Goal: Use online tool/utility: Use online tool/utility

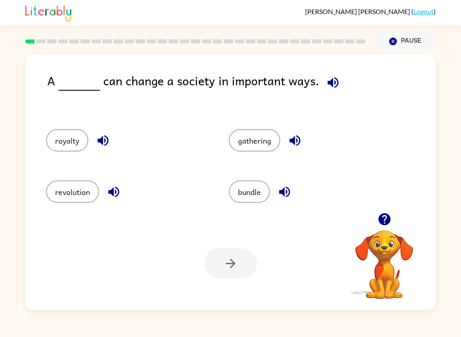
click at [455, 11] on div "[PERSON_NAME] ( Logout )" at bounding box center [230, 13] width 461 height 26
click at [334, 85] on icon "button" at bounding box center [333, 82] width 14 height 14
click at [327, 82] on icon "button" at bounding box center [332, 82] width 11 height 11
click at [322, 79] on button "button" at bounding box center [332, 82] width 21 height 21
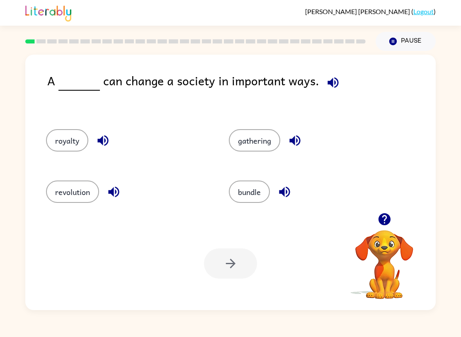
click at [95, 192] on button "revolution" at bounding box center [72, 192] width 53 height 22
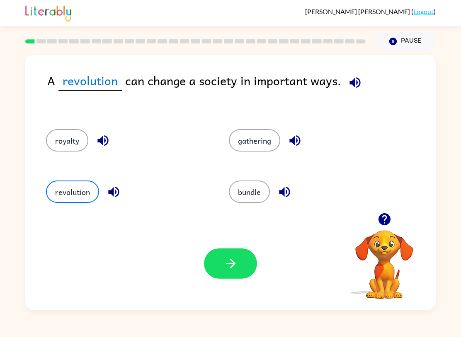
click at [230, 269] on icon "button" at bounding box center [230, 263] width 14 height 14
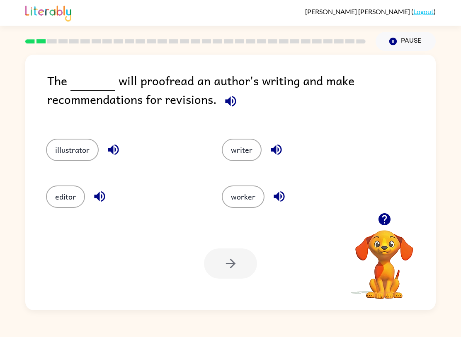
click at [84, 149] on button "illustrator" at bounding box center [72, 150] width 53 height 22
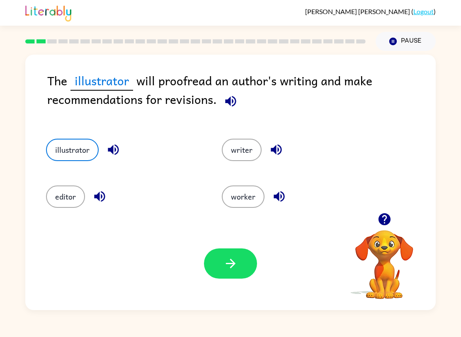
click at [225, 266] on icon "button" at bounding box center [230, 263] width 14 height 14
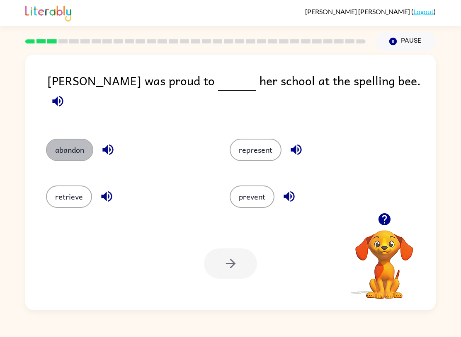
click at [68, 139] on button "abandon" at bounding box center [69, 150] width 47 height 22
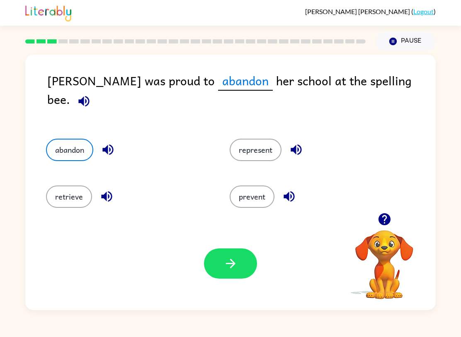
click at [240, 256] on button "button" at bounding box center [230, 264] width 53 height 30
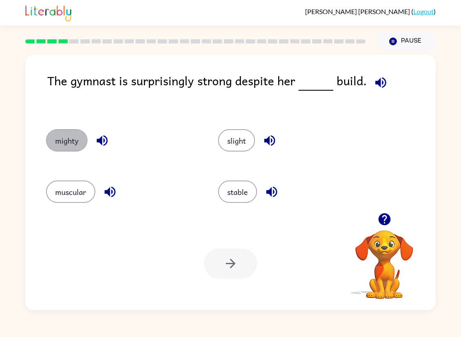
click at [65, 145] on button "mighty" at bounding box center [66, 140] width 41 height 22
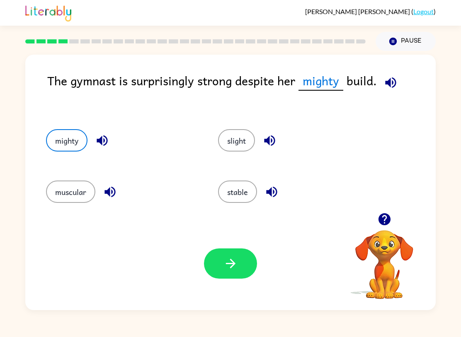
click at [231, 270] on icon "button" at bounding box center [230, 263] width 14 height 14
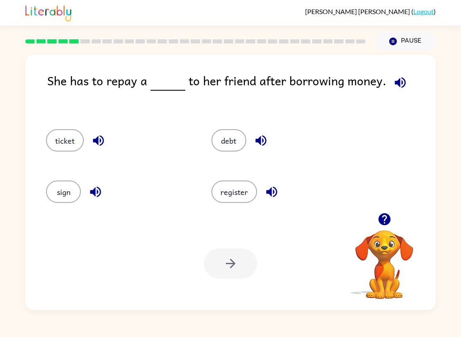
click at [53, 150] on button "ticket" at bounding box center [65, 140] width 38 height 22
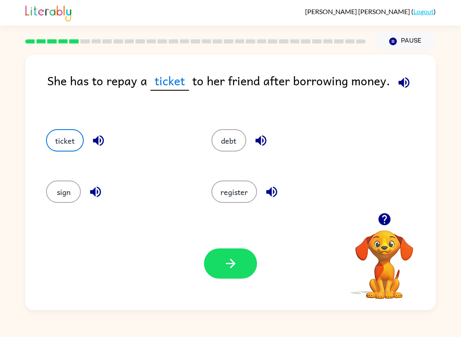
click at [235, 273] on button "button" at bounding box center [230, 264] width 53 height 30
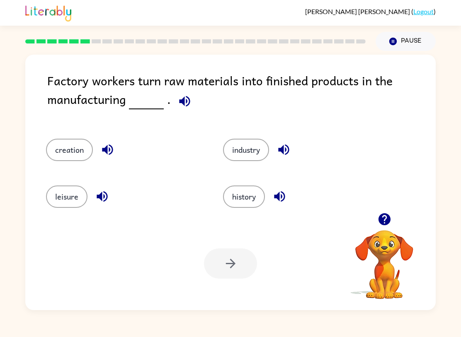
click at [70, 148] on button "creation" at bounding box center [69, 150] width 47 height 22
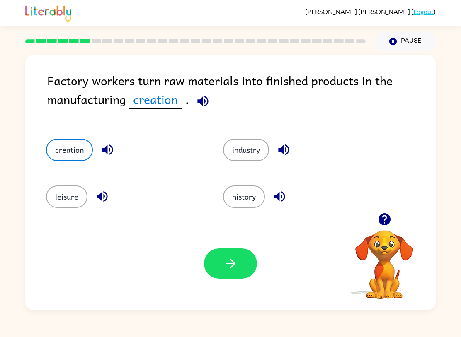
click at [248, 258] on button "button" at bounding box center [230, 264] width 53 height 30
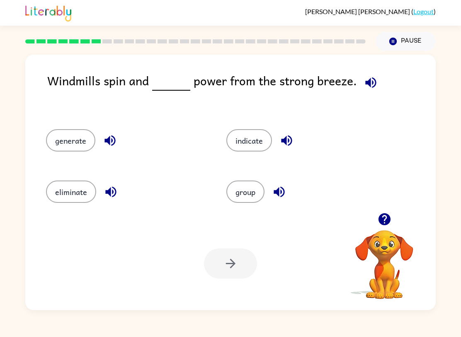
click at [71, 133] on button "generate" at bounding box center [70, 140] width 49 height 22
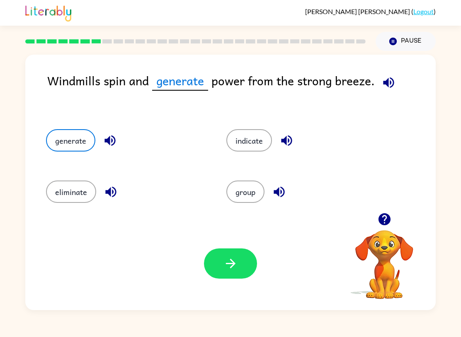
click at [231, 274] on button "button" at bounding box center [230, 264] width 53 height 30
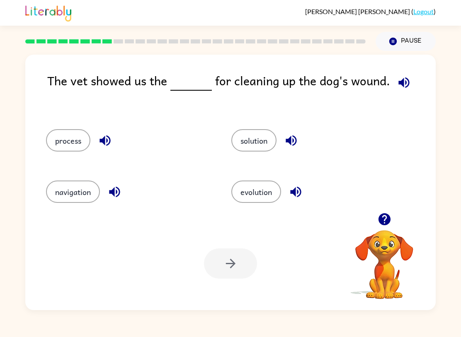
click at [75, 125] on div "process" at bounding box center [122, 139] width 185 height 51
click at [56, 140] on button "process" at bounding box center [68, 140] width 44 height 22
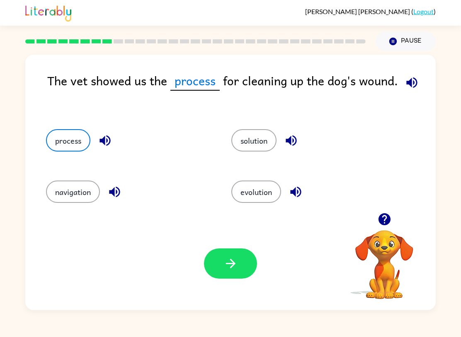
click at [228, 262] on icon "button" at bounding box center [230, 263] width 14 height 14
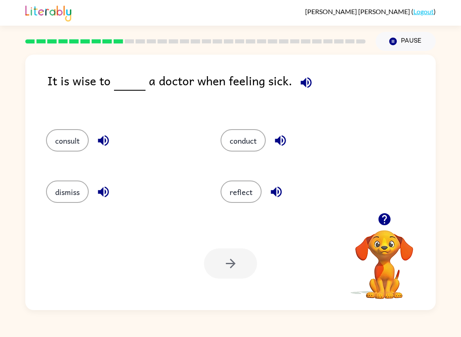
click at [69, 143] on button "consult" at bounding box center [67, 140] width 43 height 22
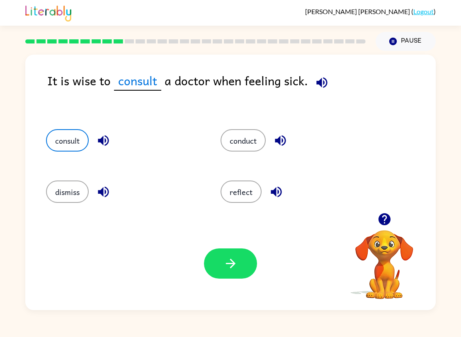
click at [242, 269] on button "button" at bounding box center [230, 264] width 53 height 30
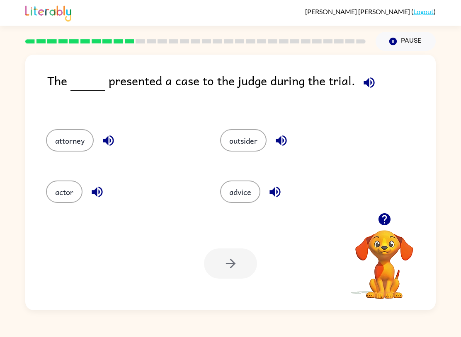
click at [68, 148] on button "attorney" at bounding box center [70, 140] width 48 height 22
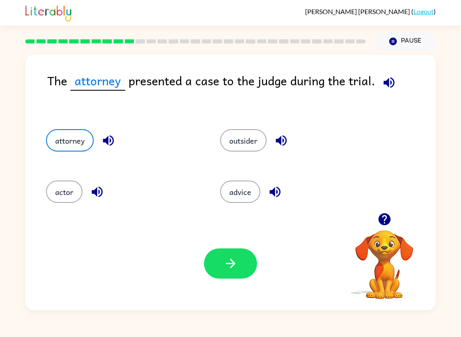
click at [52, 191] on button "actor" at bounding box center [64, 192] width 36 height 22
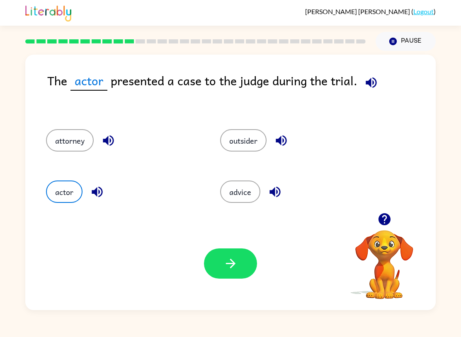
click at [234, 260] on icon "button" at bounding box center [230, 263] width 14 height 14
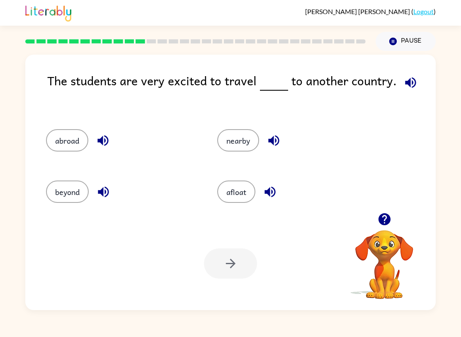
click at [63, 136] on button "abroad" at bounding box center [67, 140] width 42 height 22
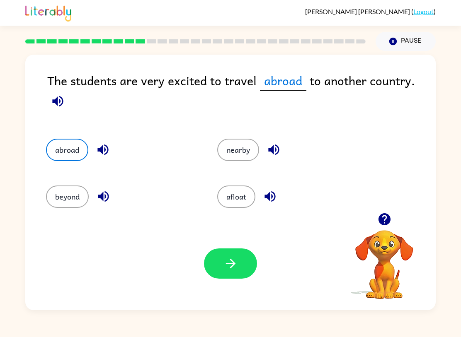
click at [232, 260] on icon "button" at bounding box center [230, 263] width 14 height 14
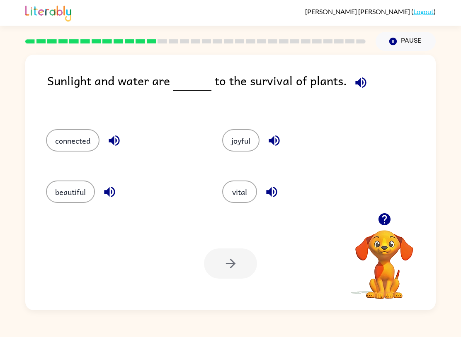
click at [239, 188] on button "vital" at bounding box center [239, 192] width 35 height 22
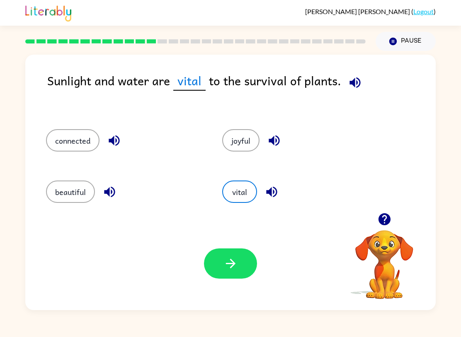
click at [220, 275] on button "button" at bounding box center [230, 264] width 53 height 30
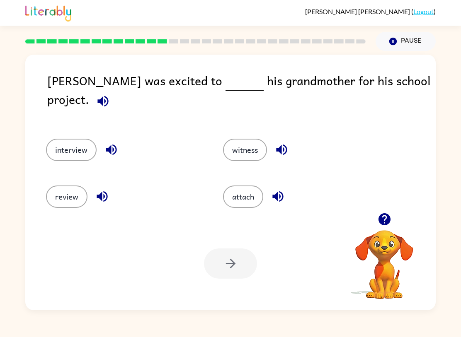
click at [72, 139] on button "interview" at bounding box center [71, 150] width 51 height 22
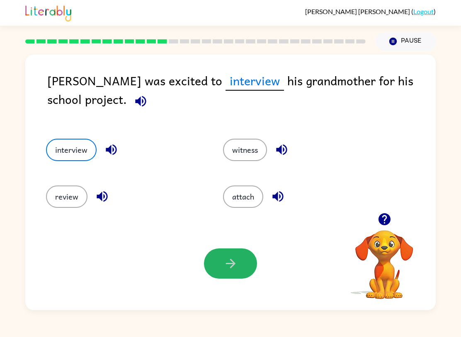
click at [246, 259] on button "button" at bounding box center [230, 264] width 53 height 30
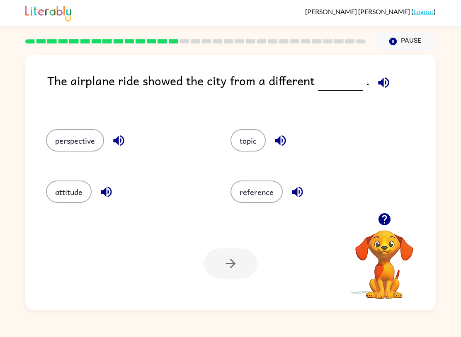
click at [78, 140] on button "perspective" at bounding box center [75, 140] width 58 height 22
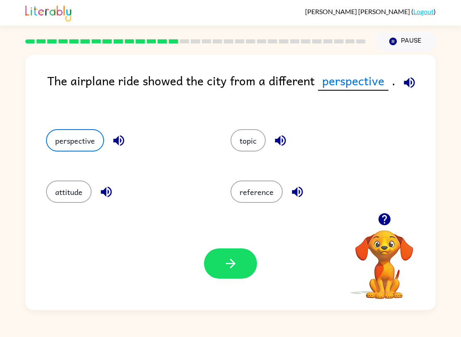
click at [228, 264] on icon "button" at bounding box center [230, 264] width 10 height 10
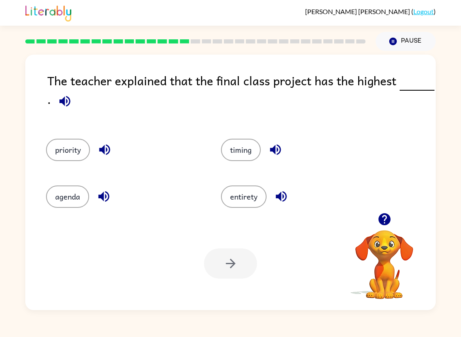
click at [386, 213] on icon "button" at bounding box center [384, 219] width 14 height 14
click at [379, 211] on button "button" at bounding box center [384, 219] width 21 height 21
click at [59, 104] on icon "button" at bounding box center [65, 101] width 14 height 14
click at [71, 203] on button "agenda" at bounding box center [67, 197] width 43 height 22
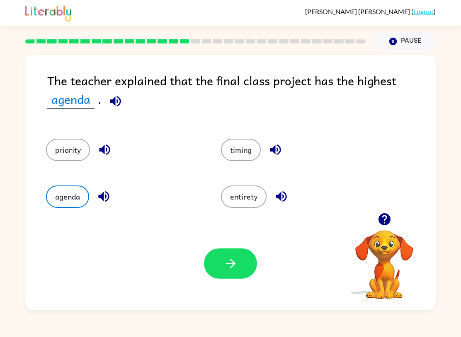
click at [244, 258] on button "button" at bounding box center [230, 264] width 53 height 30
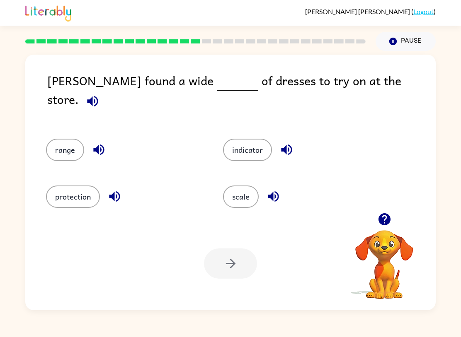
click at [74, 201] on button "protection" at bounding box center [73, 197] width 54 height 22
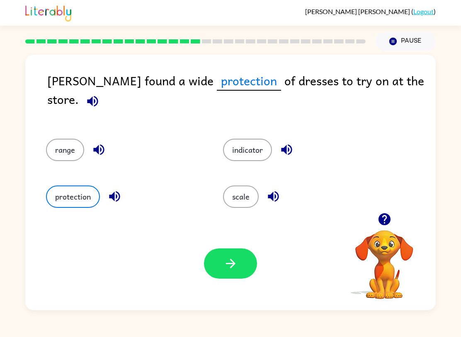
click at [223, 270] on icon "button" at bounding box center [230, 263] width 14 height 14
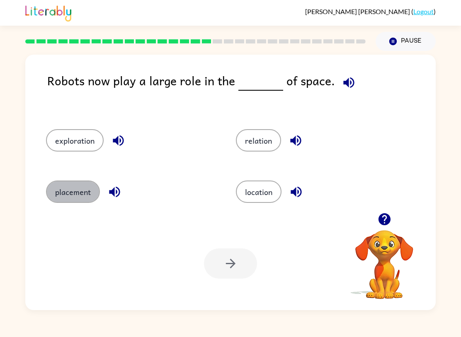
click at [78, 188] on button "placement" at bounding box center [73, 192] width 54 height 22
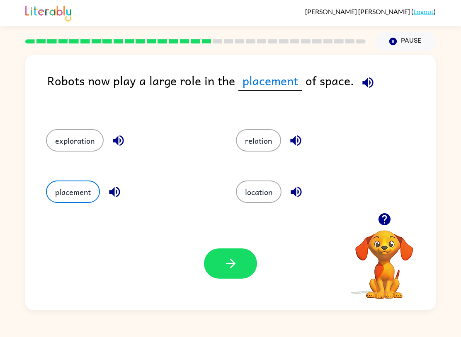
click at [281, 190] on button "location" at bounding box center [259, 192] width 46 height 22
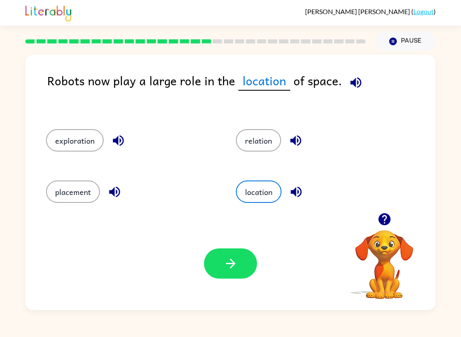
click at [250, 249] on div at bounding box center [230, 264] width 53 height 30
click at [242, 278] on button "button" at bounding box center [230, 264] width 53 height 30
click at [245, 281] on div "Your browser must support playing .mp4 files to use Literably. Please try using…" at bounding box center [230, 263] width 410 height 93
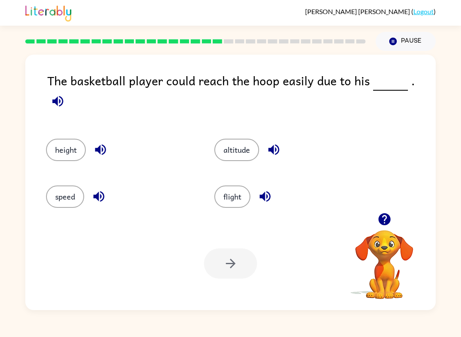
click at [80, 200] on button "speed" at bounding box center [65, 197] width 38 height 22
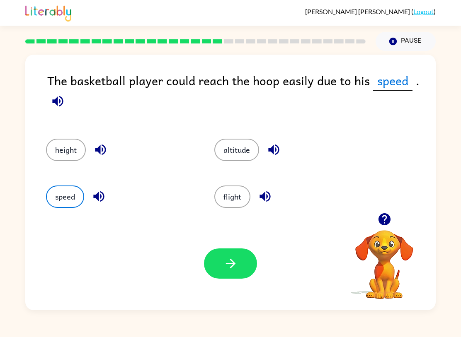
click at [236, 273] on button "button" at bounding box center [230, 264] width 53 height 30
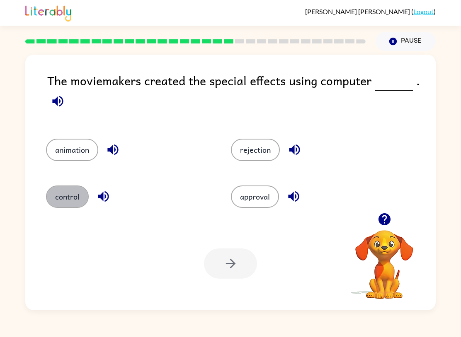
click at [80, 198] on button "control" at bounding box center [67, 197] width 43 height 22
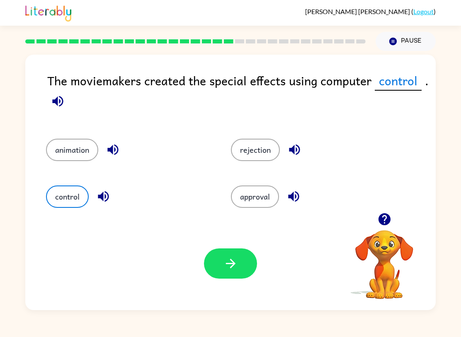
click at [57, 145] on button "animation" at bounding box center [72, 150] width 52 height 22
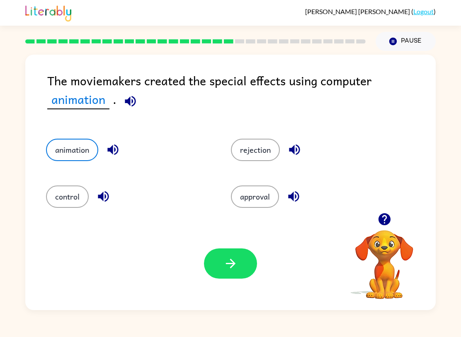
click at [244, 263] on button "button" at bounding box center [230, 264] width 53 height 30
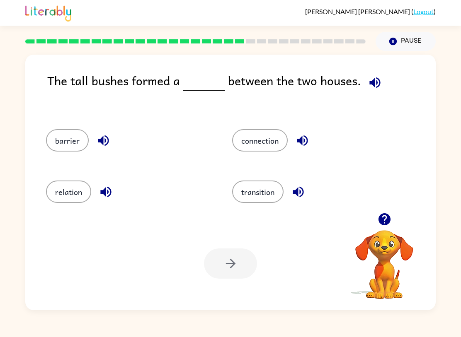
click at [31, 7] on img at bounding box center [48, 12] width 46 height 18
